Goal: Transaction & Acquisition: Purchase product/service

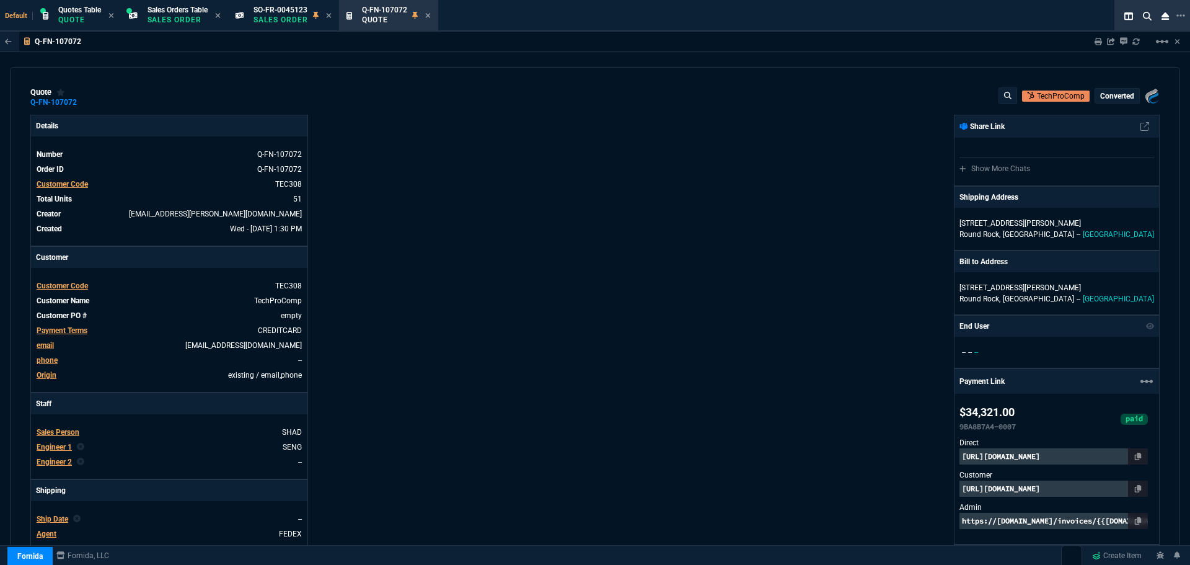
select select "4: SHAD"
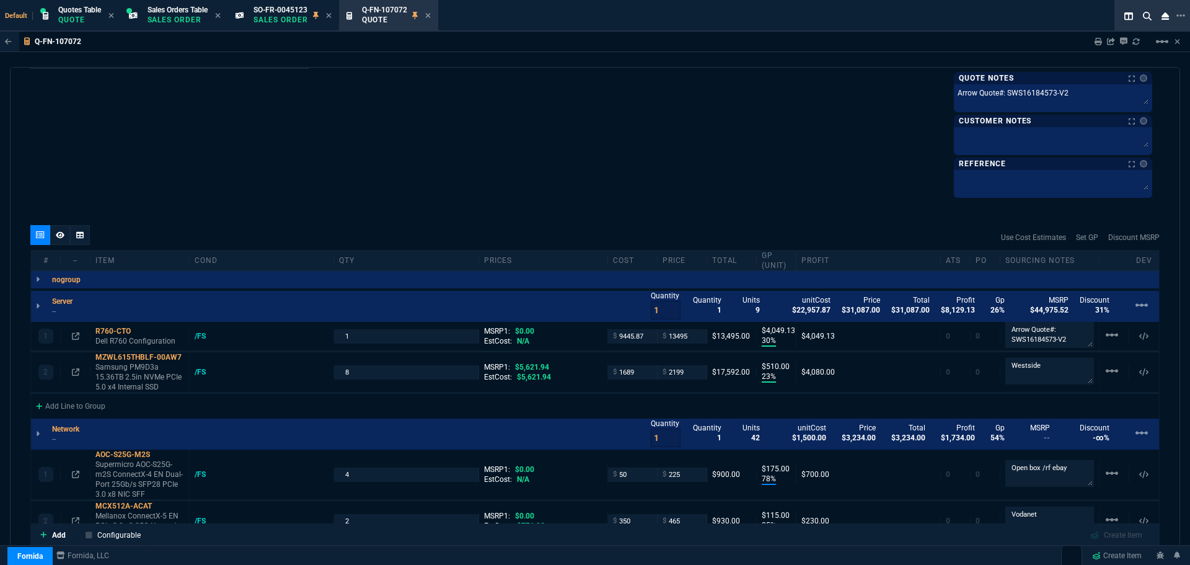
scroll to position [669, 0]
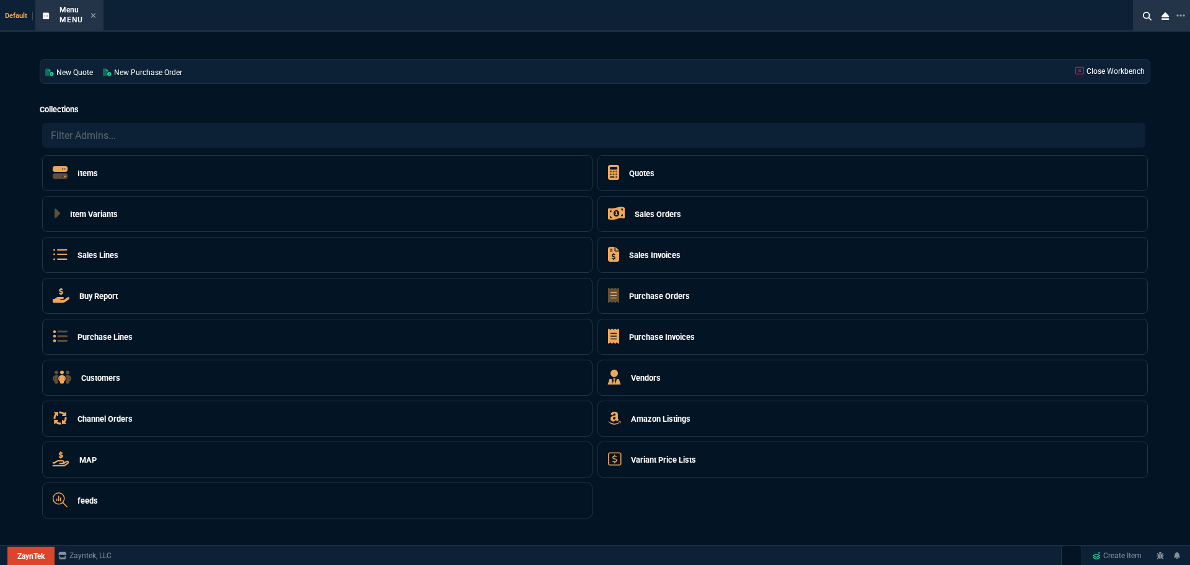
select select "4: SHAD"
click at [643, 176] on h5 "Quotes" at bounding box center [641, 173] width 25 height 12
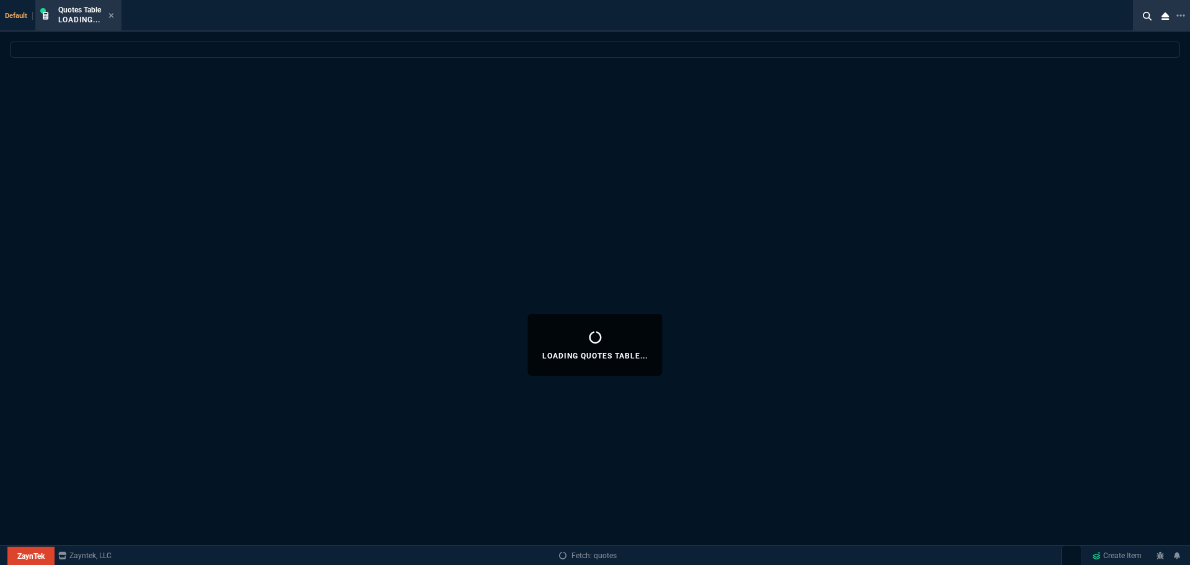
select select
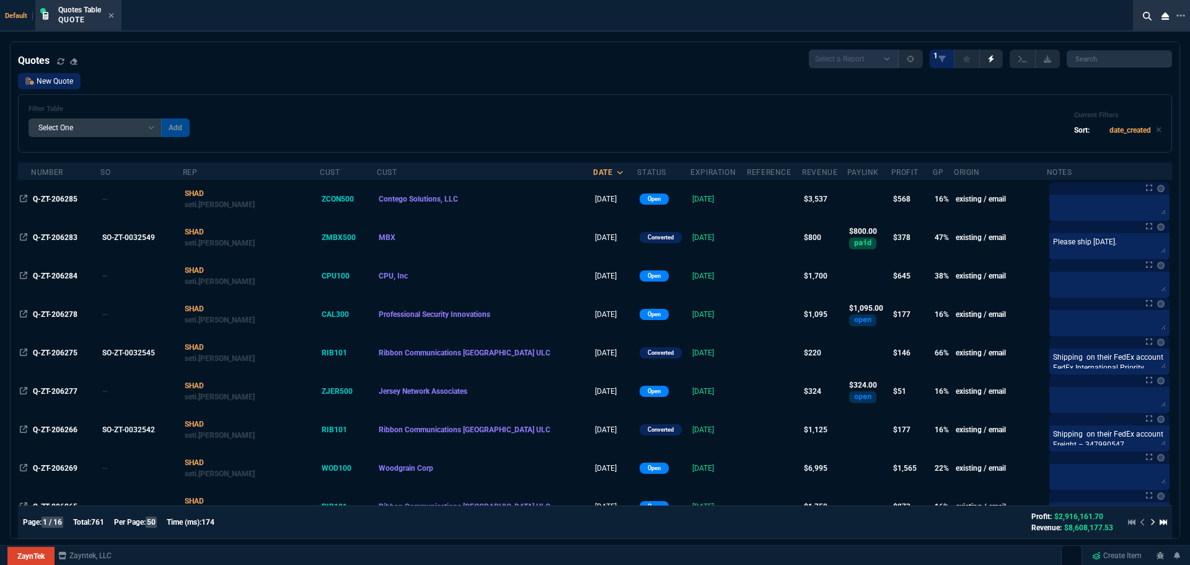
click at [36, 85] on link "New Quote" at bounding box center [49, 81] width 63 height 16
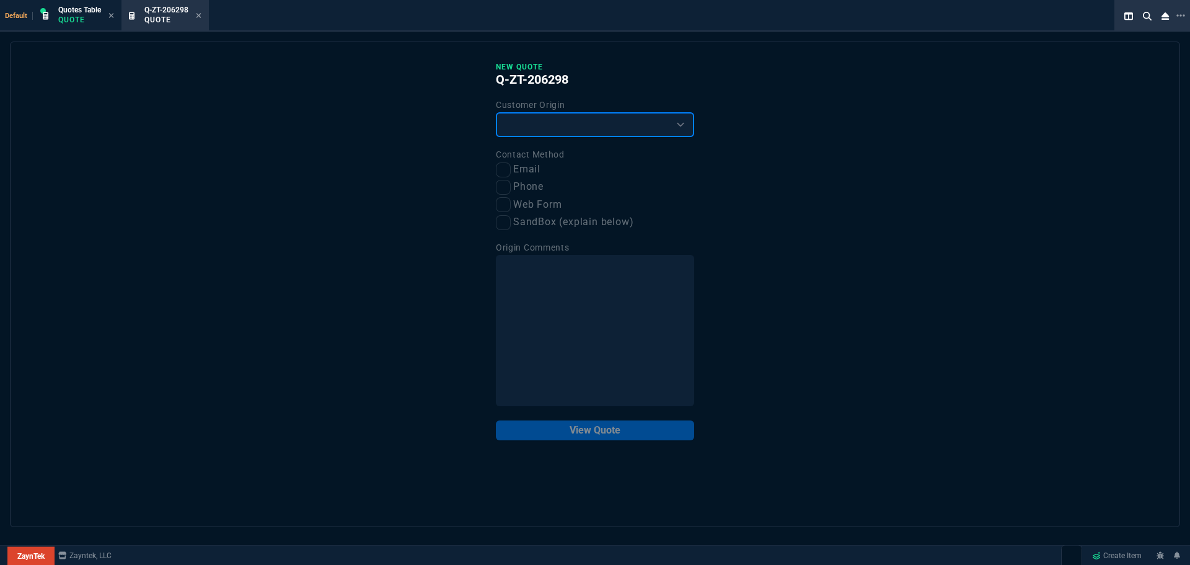
click at [511, 131] on select "Existing Customer Amazon Lead (first order) Website Lead (first order) Called (…" at bounding box center [595, 124] width 198 height 25
select select "existing"
click at [496, 113] on select "Existing Customer Amazon Lead (first order) Website Lead (first order) Called (…" at bounding box center [595, 124] width 198 height 25
click at [502, 168] on input "Email" at bounding box center [503, 169] width 15 height 15
checkbox input "true"
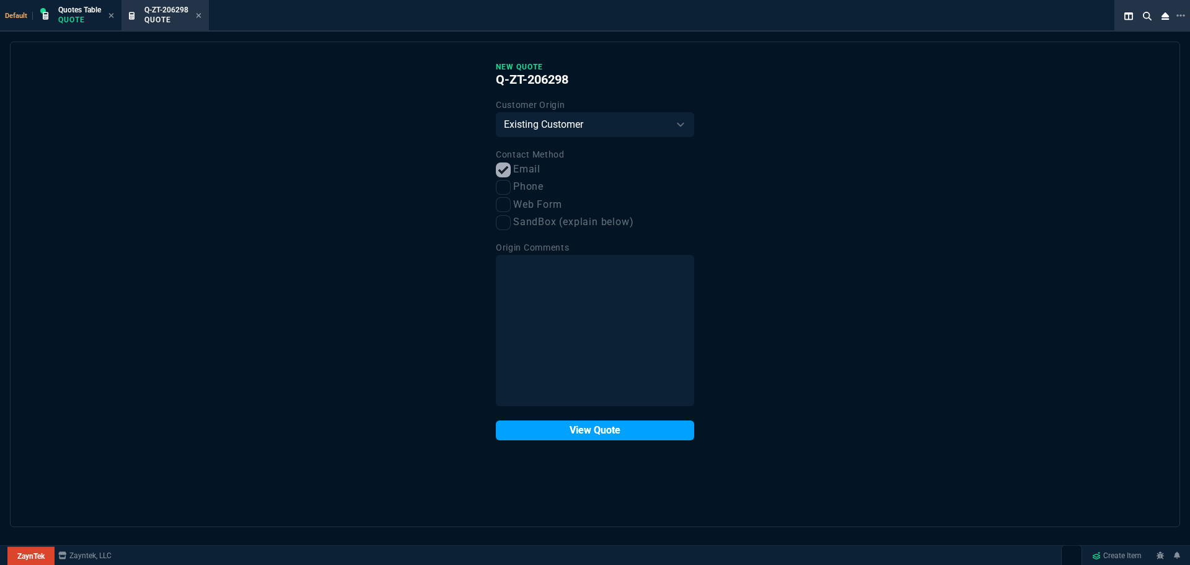
click at [549, 433] on button "View Quote" at bounding box center [595, 430] width 198 height 20
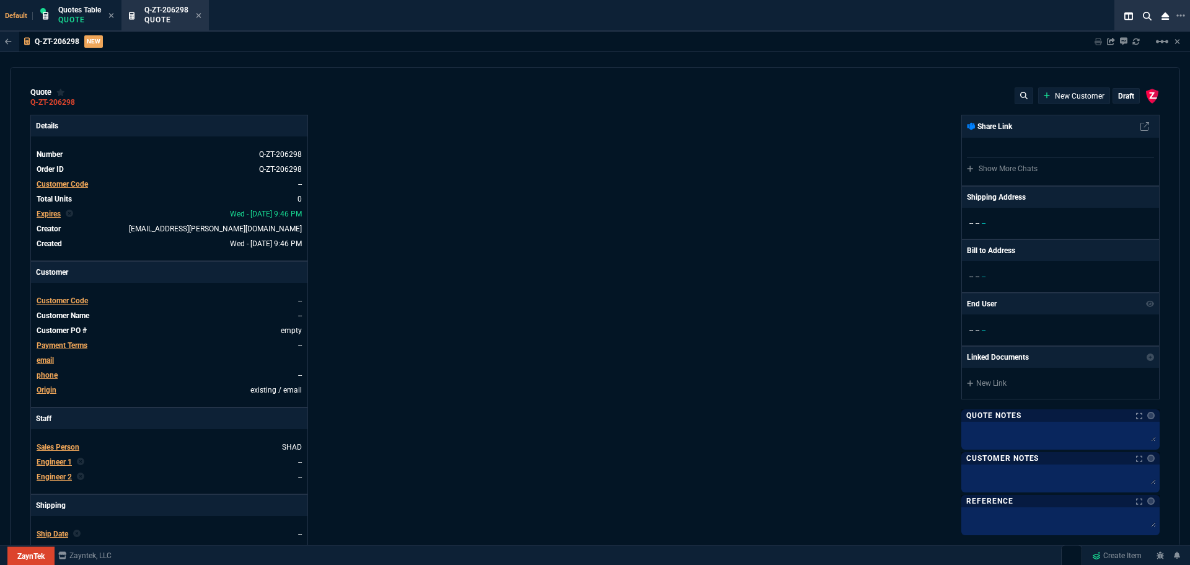
click at [60, 301] on span "Customer Code" at bounding box center [62, 300] width 51 height 9
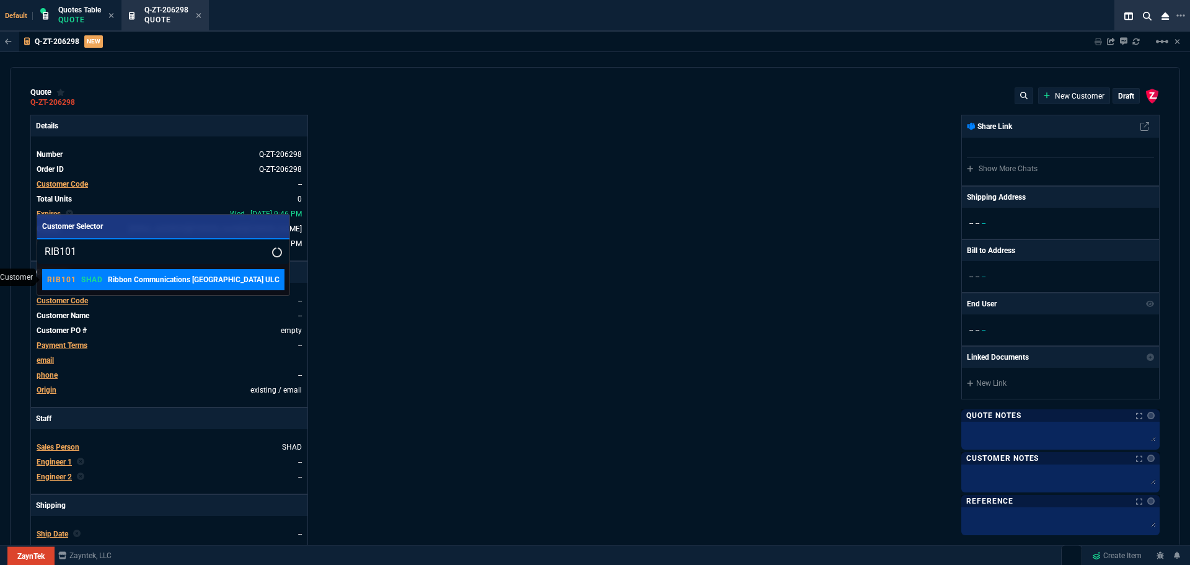
type input "RIB101"
click at [180, 278] on p "Ribbon Communications Canada ULC" at bounding box center [194, 279] width 172 height 11
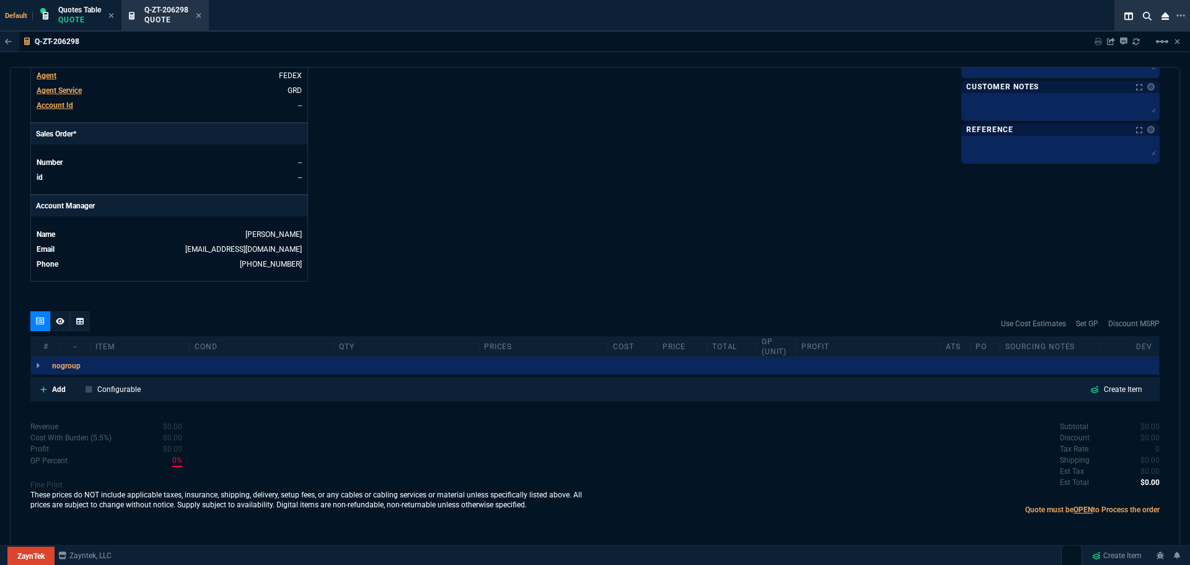
scroll to position [474, 0]
click at [58, 388] on p "Add" at bounding box center [59, 388] width 14 height 11
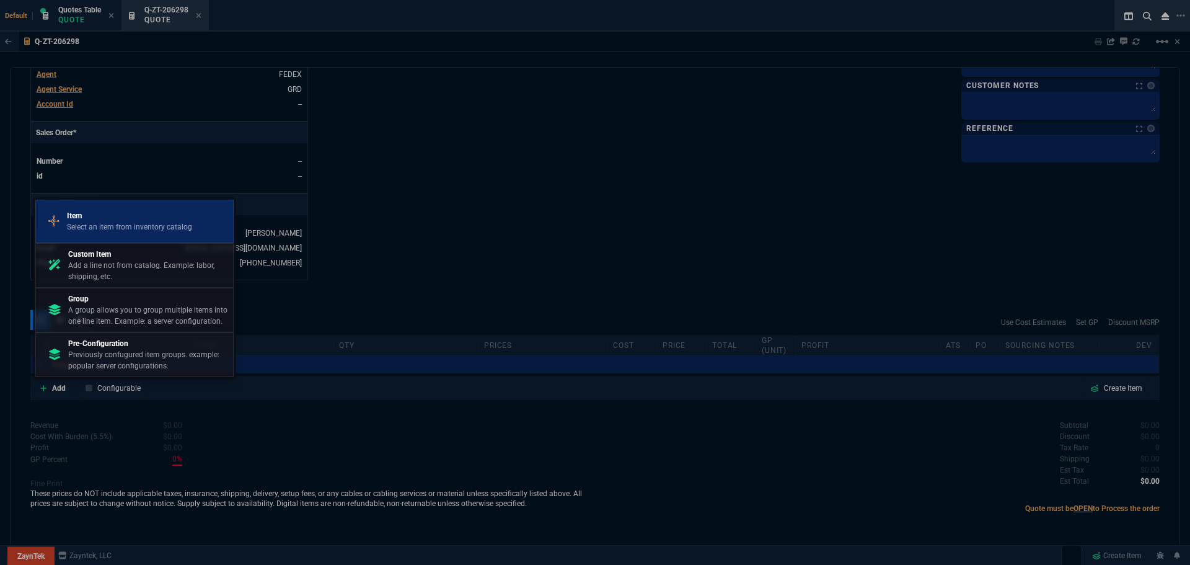
click at [83, 226] on p "Select an item from inventory catalog" at bounding box center [129, 226] width 125 height 11
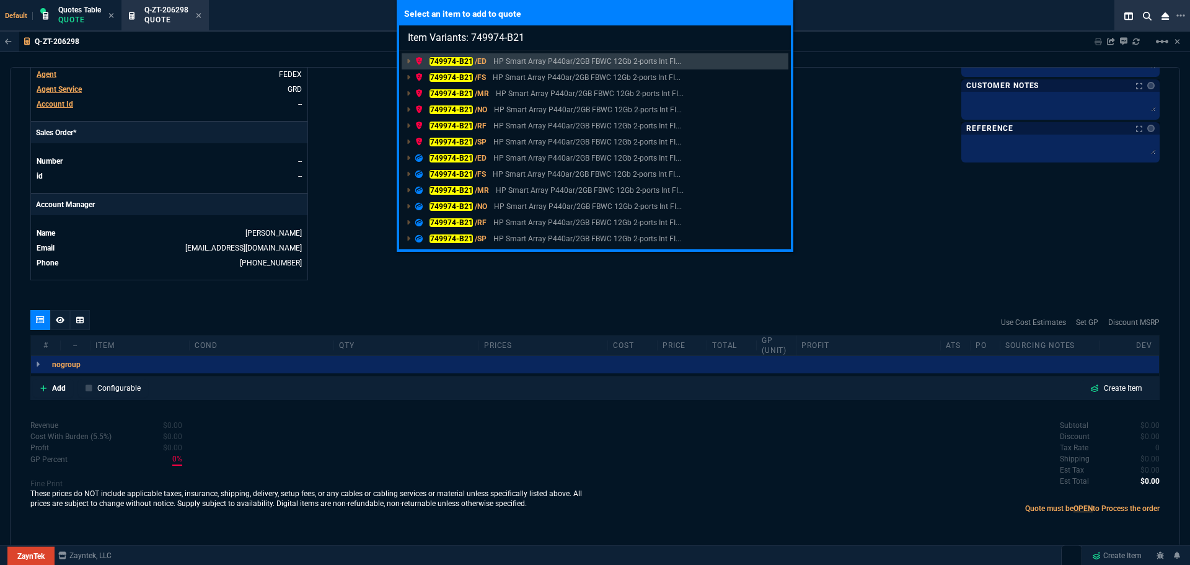
type input "Item Variants: 749974-B21"
click at [55, 385] on div "Select an item to add to quote Item Variants: 749974-B21 749974-B21 /ED HP Smar…" at bounding box center [595, 282] width 1190 height 565
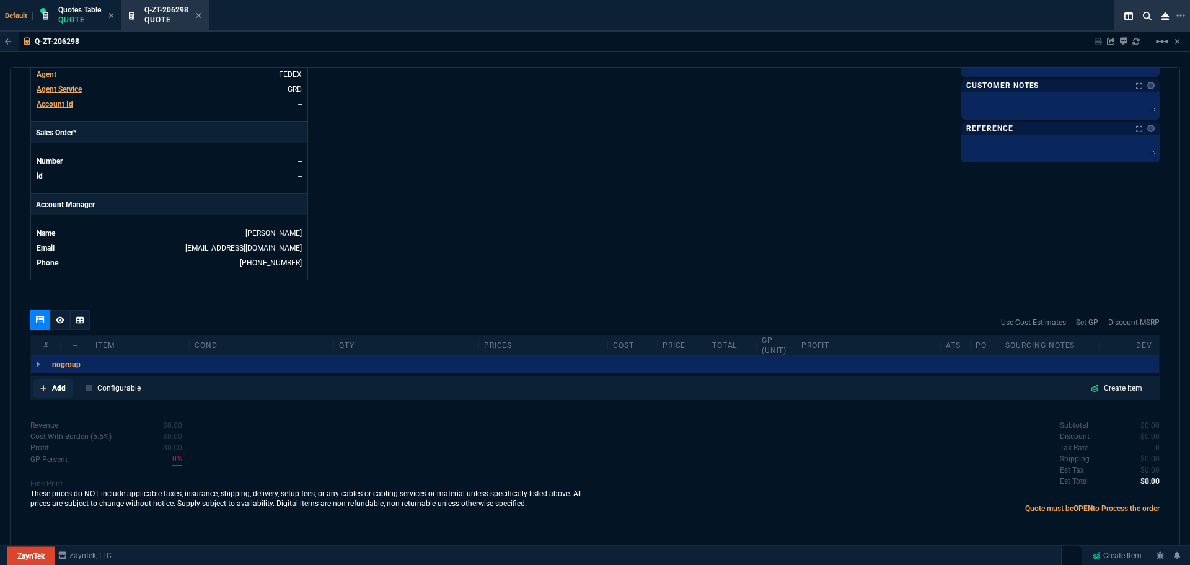
click at [60, 390] on p "Add" at bounding box center [59, 388] width 14 height 11
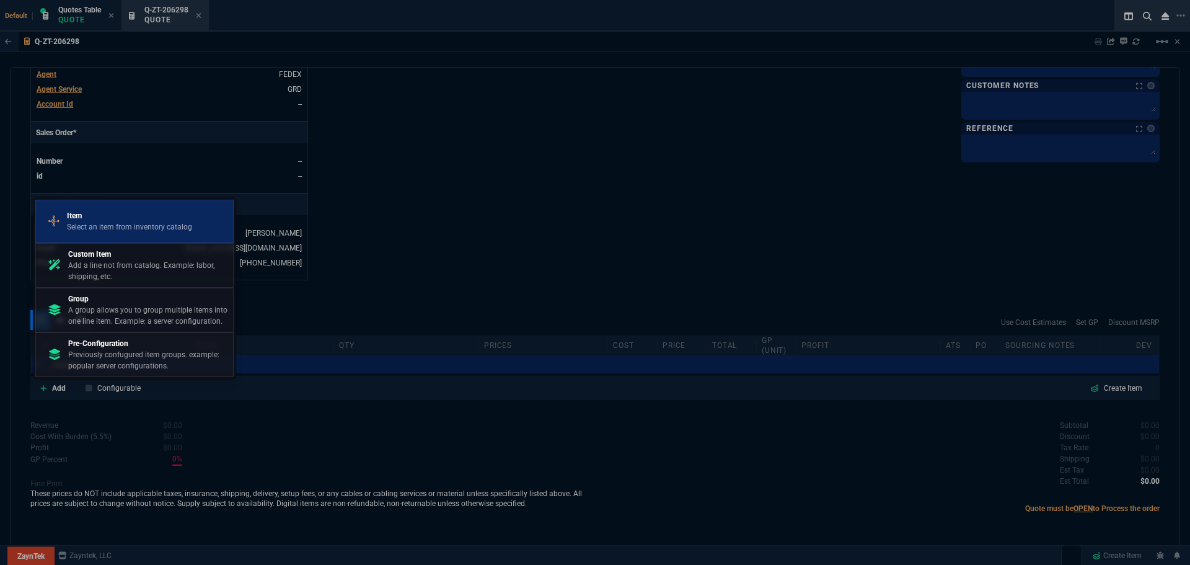
click at [129, 229] on p "Select an item from inventory catalog" at bounding box center [129, 226] width 125 height 11
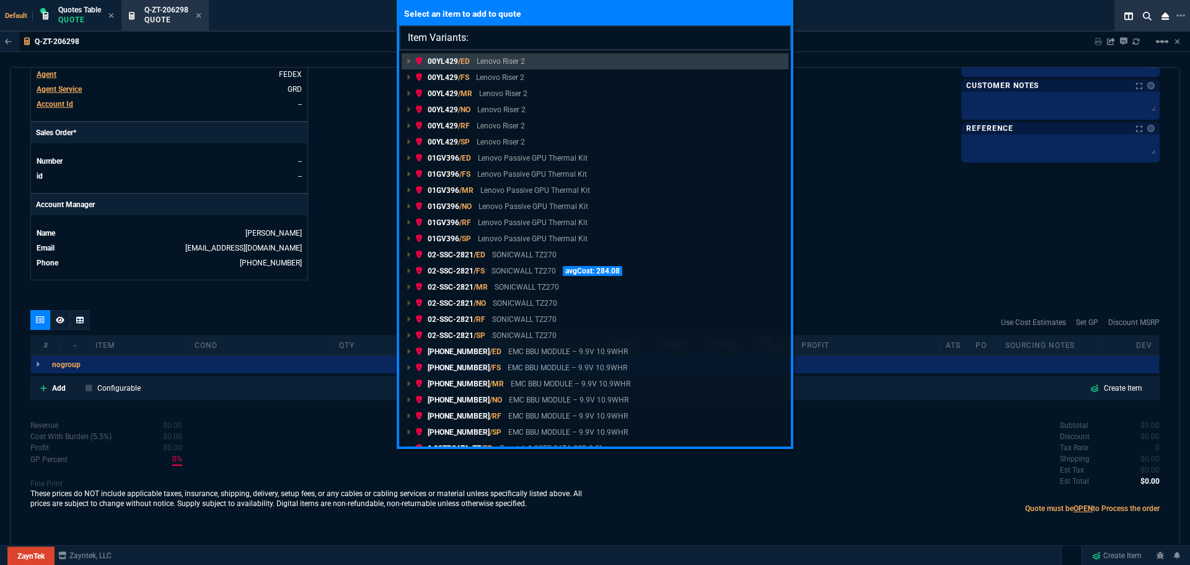
click at [530, 45] on input "Item Variants:" at bounding box center [595, 37] width 392 height 25
drag, startPoint x: 516, startPoint y: 58, endPoint x: 484, endPoint y: 34, distance: 40.3
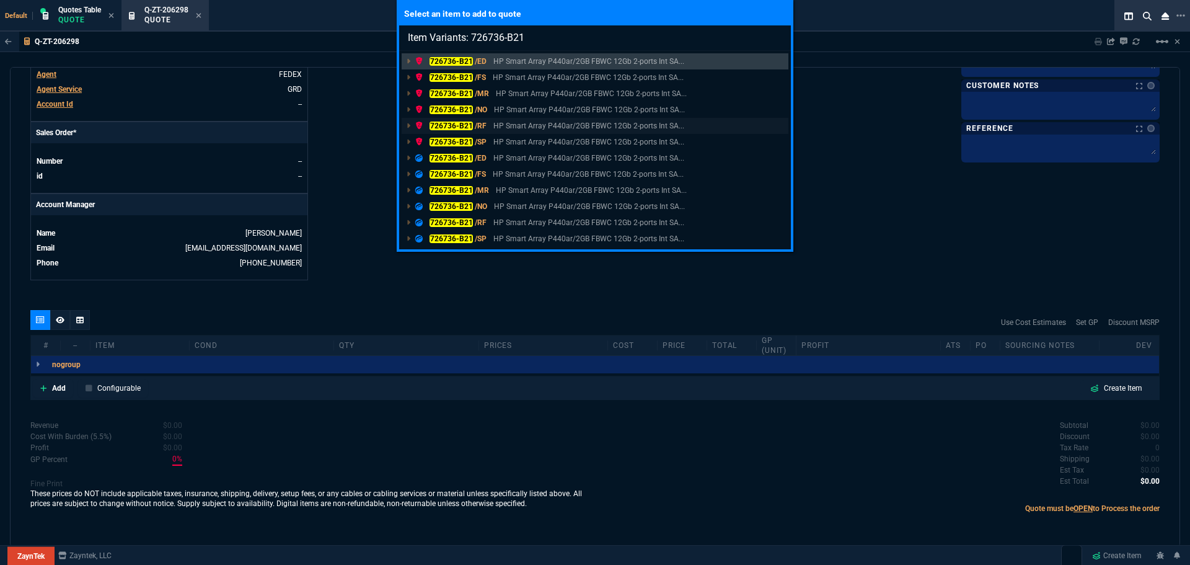
type input "Item Variants: 726736-B21"
click at [449, 118] on link "726736-B21 /RF HP Smart Array P440ar/2GB FBWC 12Gb 2-ports Int SA..." at bounding box center [595, 126] width 387 height 16
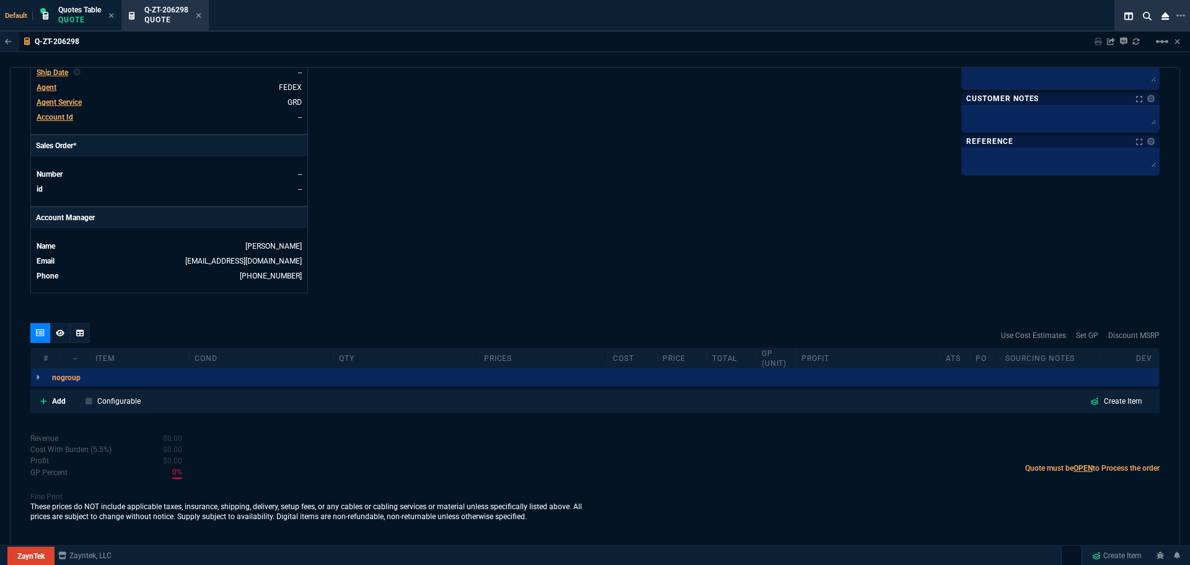
scroll to position [461, 0]
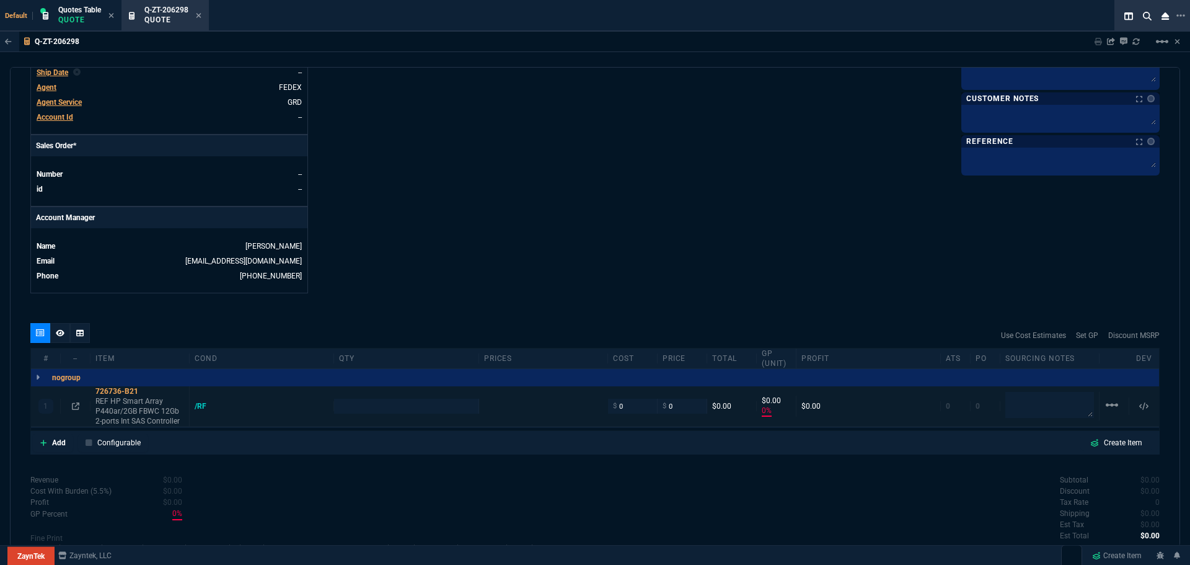
type input "0"
click at [348, 412] on input "number" at bounding box center [406, 406] width 134 height 14
type input "615"
type input "3"
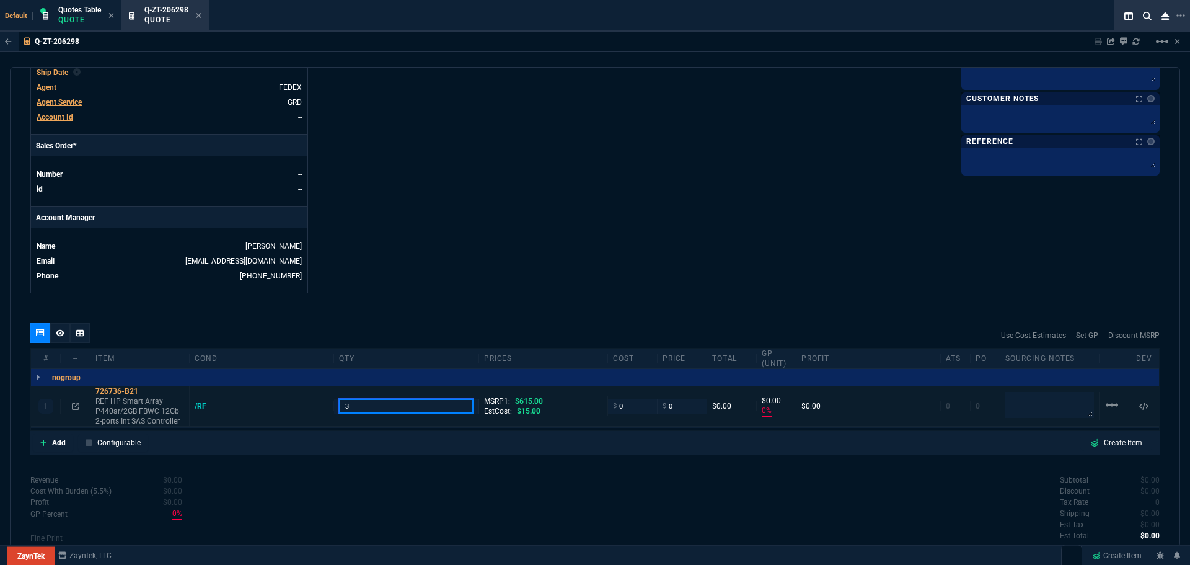
type input "100"
type input "3"
click at [630, 406] on input "0" at bounding box center [632, 406] width 39 height 14
type input "5"
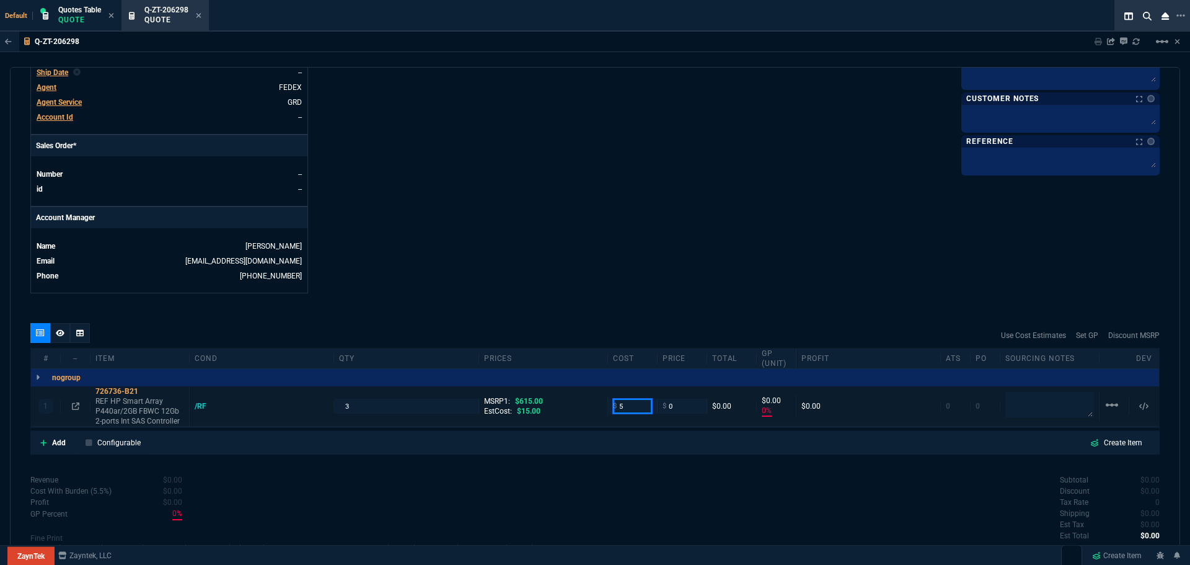
type input "50"
type input "-100"
type input "-5"
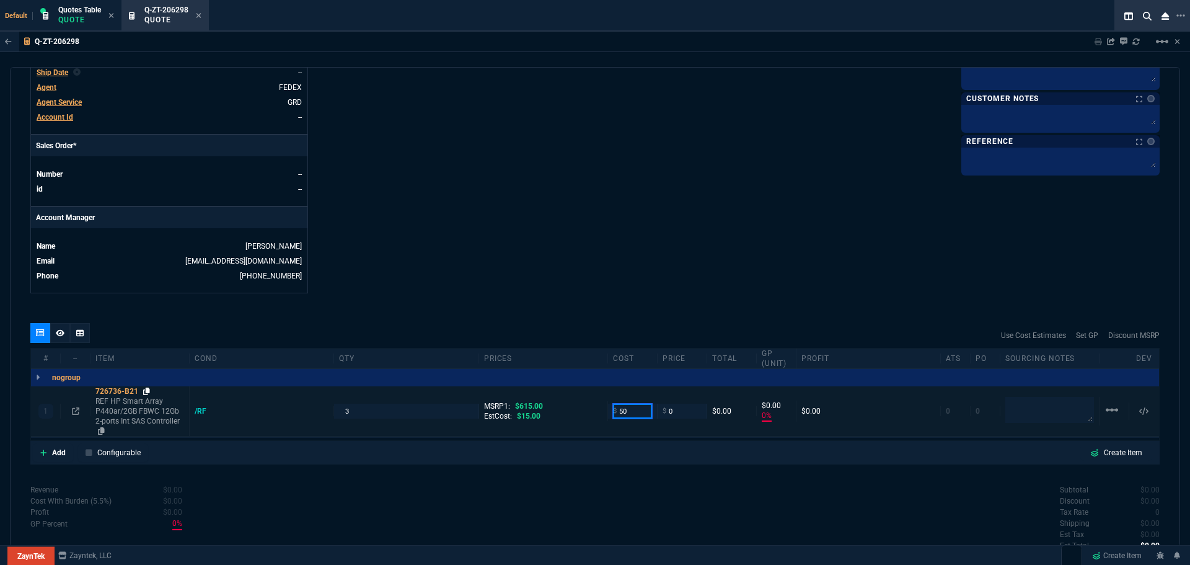
type input "50"
click at [146, 393] on icon at bounding box center [146, 391] width 7 height 7
type input "-50"
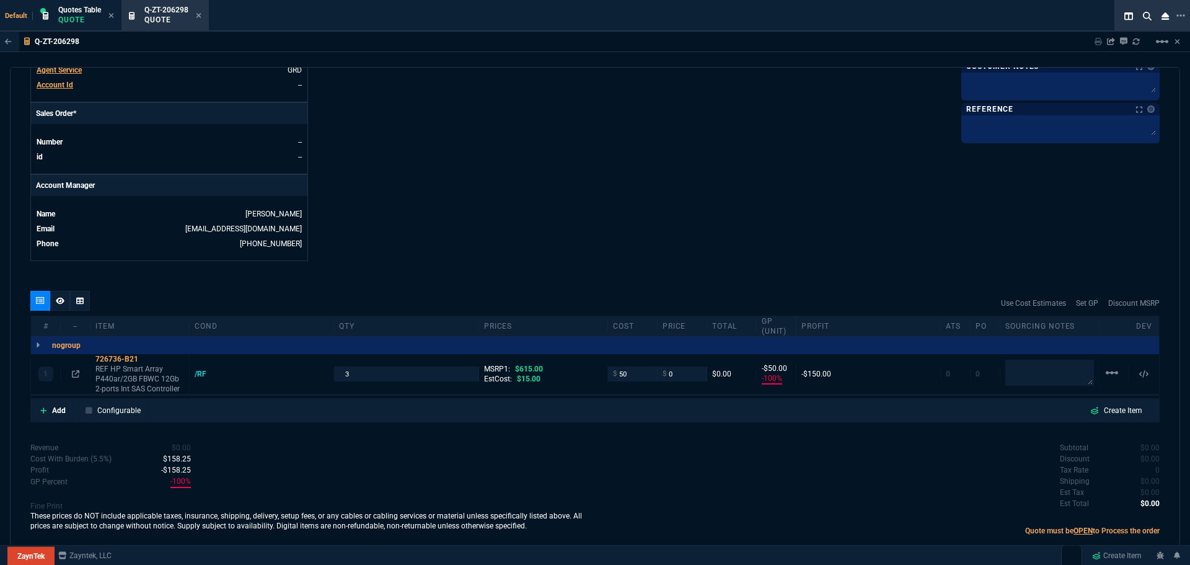
scroll to position [516, 0]
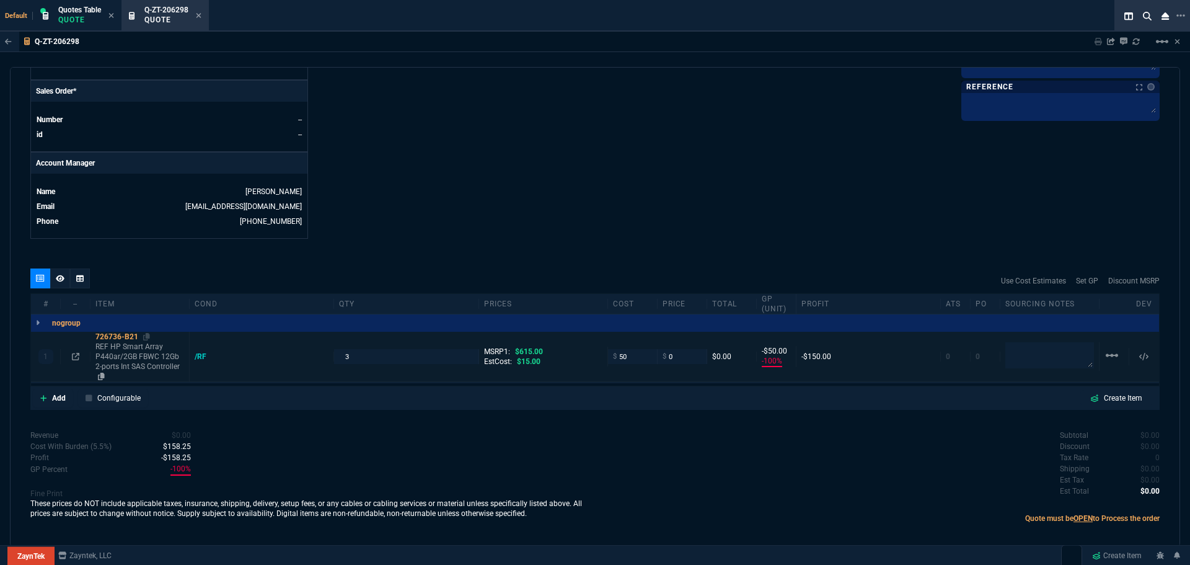
click at [106, 338] on div "726736-B21" at bounding box center [139, 337] width 89 height 10
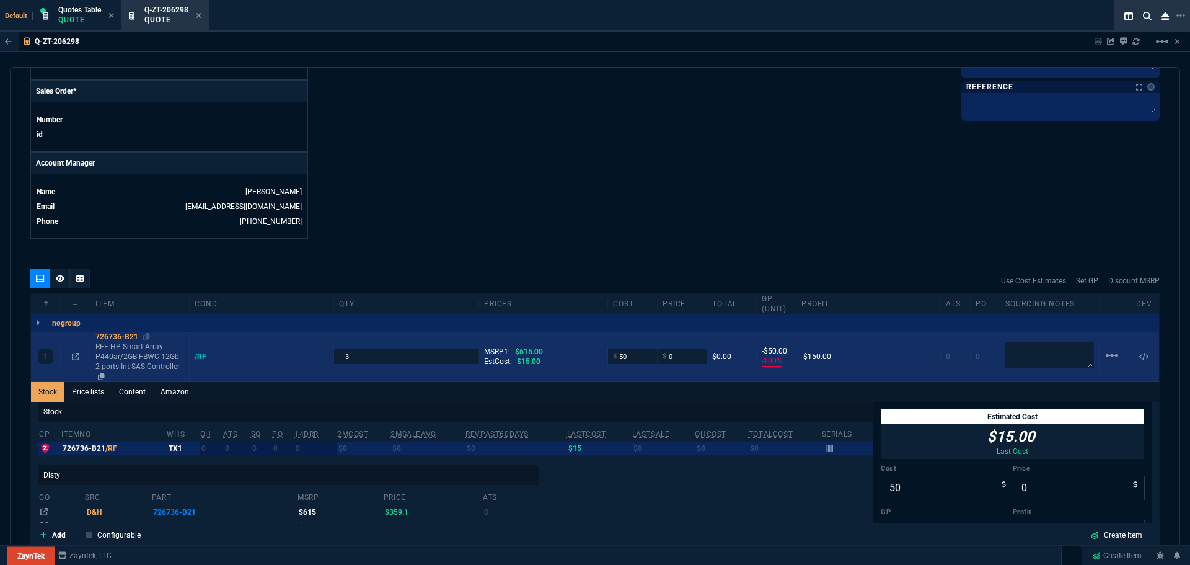
click at [106, 335] on div "726736-B21" at bounding box center [139, 337] width 89 height 10
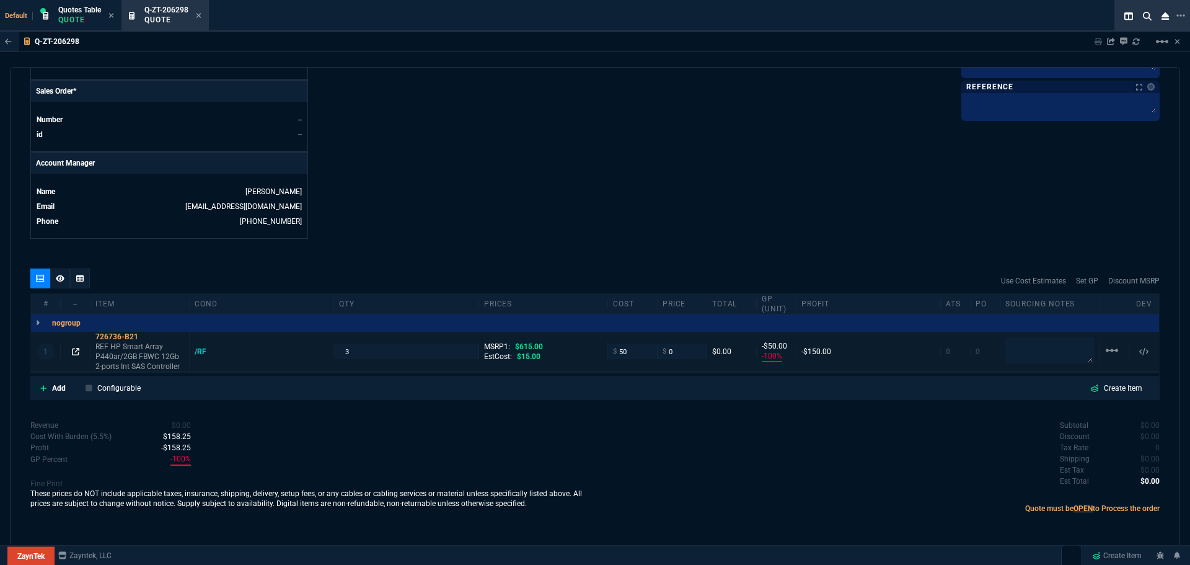
click at [75, 353] on icon at bounding box center [75, 351] width 7 height 7
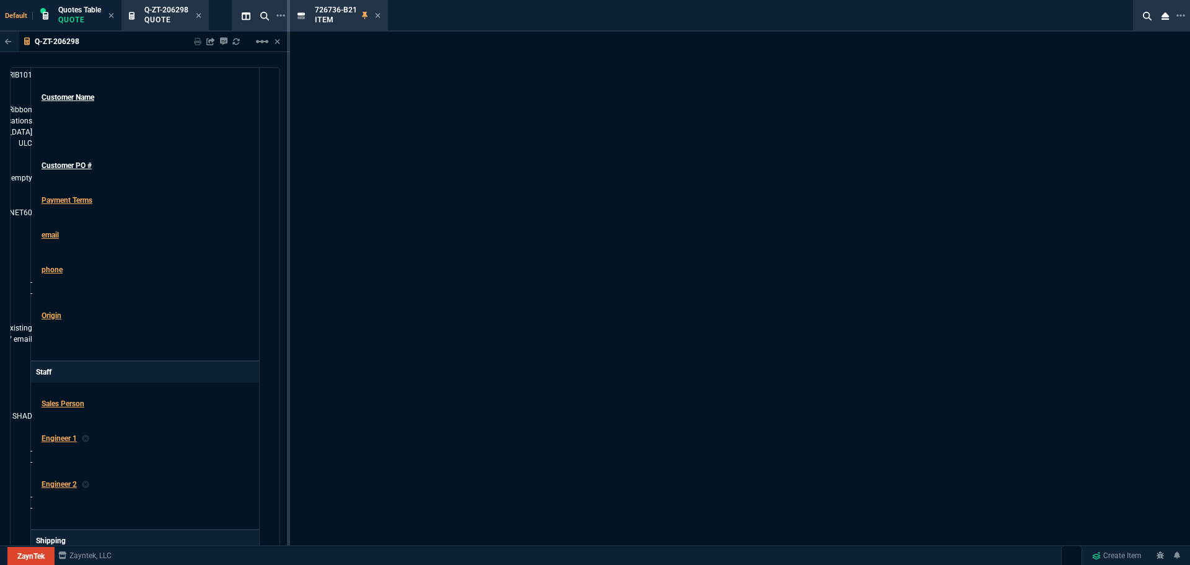
scroll to position [533, 0]
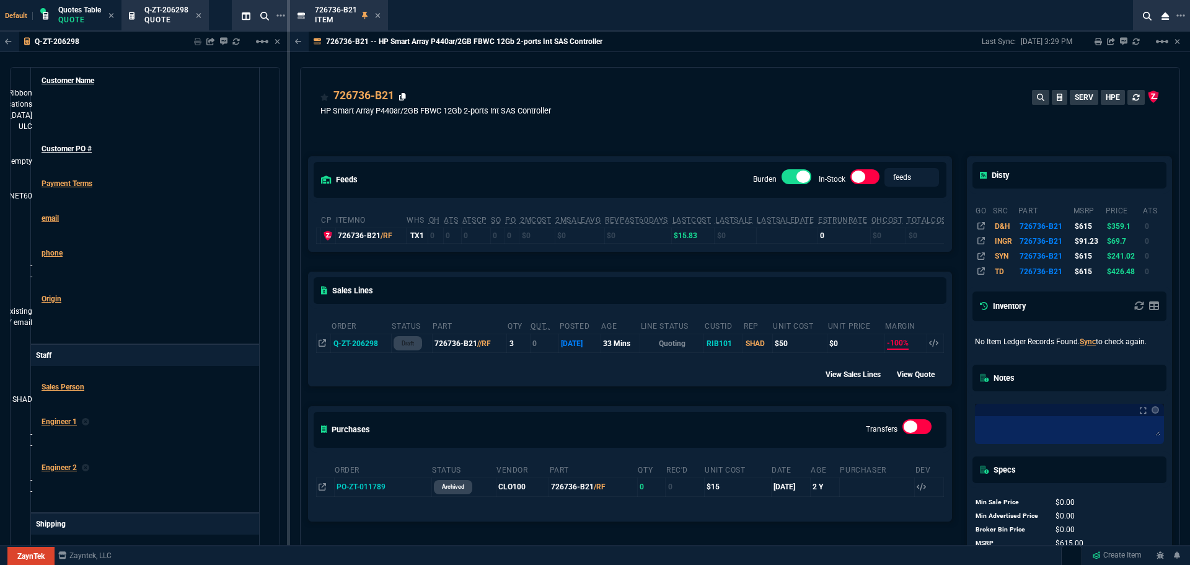
click at [402, 96] on icon at bounding box center [402, 96] width 7 height 7
